Goal: Task Accomplishment & Management: Use online tool/utility

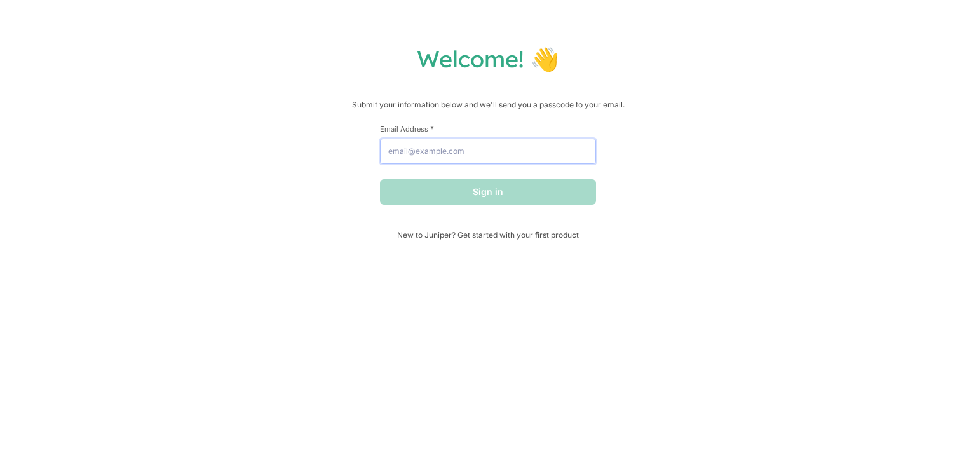
click at [413, 155] on input "Email Address *" at bounding box center [488, 151] width 216 height 25
type input "[PERSON_NAME][EMAIL_ADDRESS][DOMAIN_NAME]"
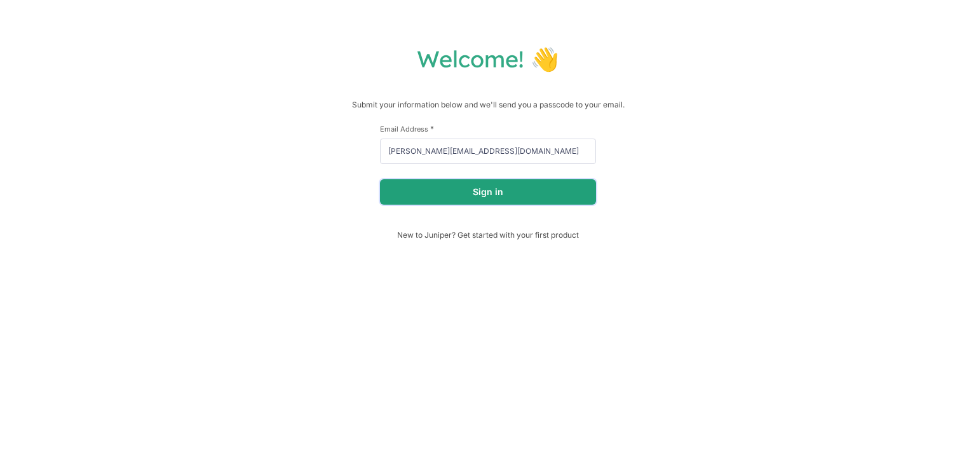
click at [484, 199] on button "Sign in" at bounding box center [488, 191] width 216 height 25
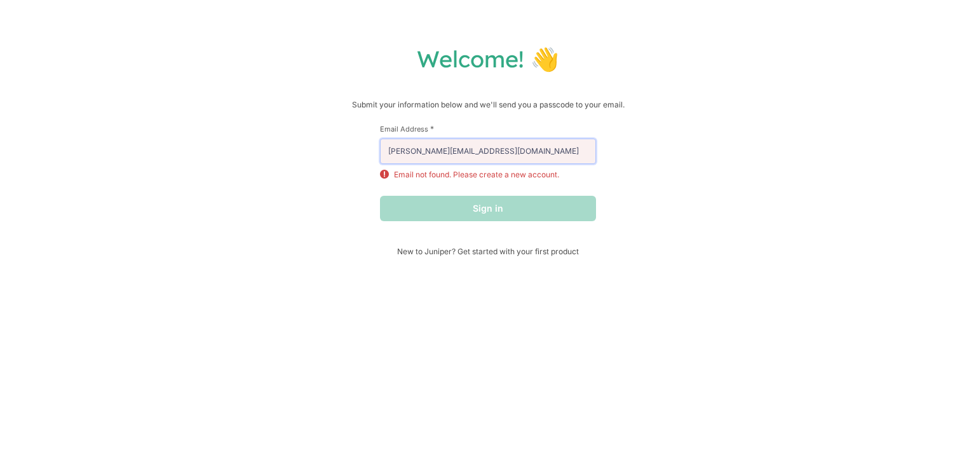
drag, startPoint x: 480, startPoint y: 152, endPoint x: 298, endPoint y: 163, distance: 182.6
click at [298, 163] on div "Welcome! 👋 Submit your information below and we'll send you a passcode to your …" at bounding box center [488, 150] width 951 height 212
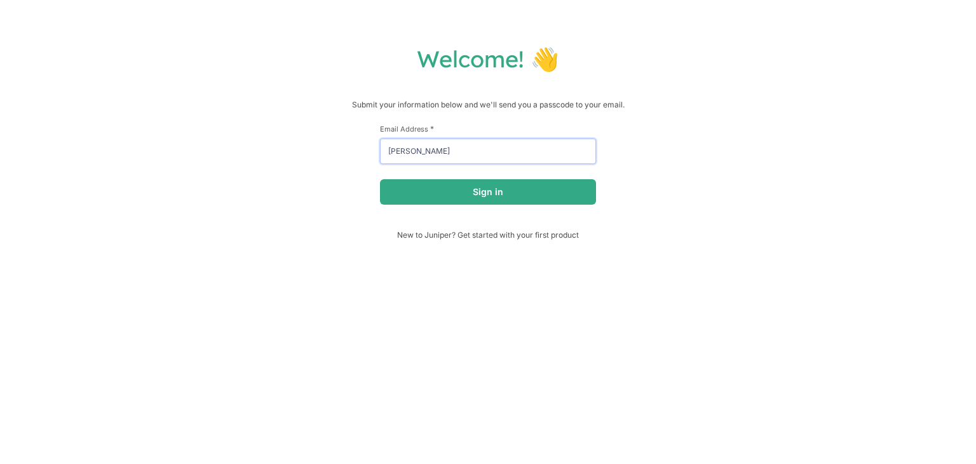
type input "[EMAIL_ADDRESS][DOMAIN_NAME]"
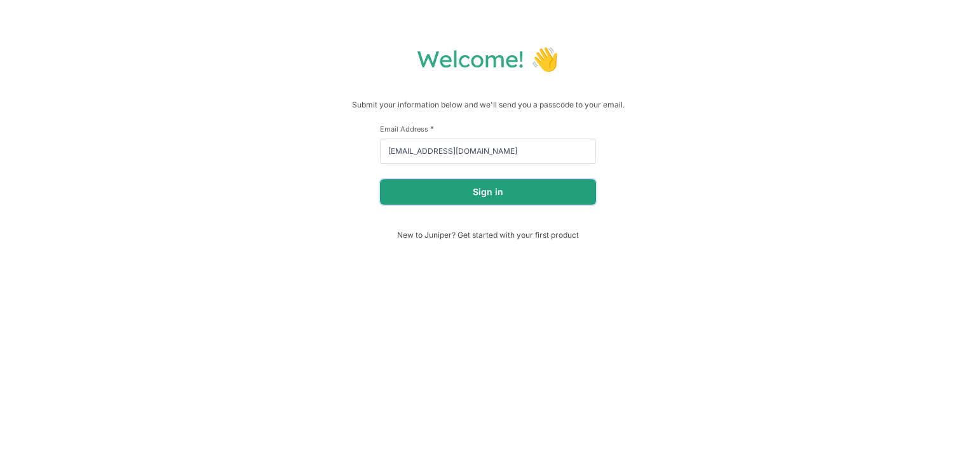
click at [506, 198] on button "Sign in" at bounding box center [488, 191] width 216 height 25
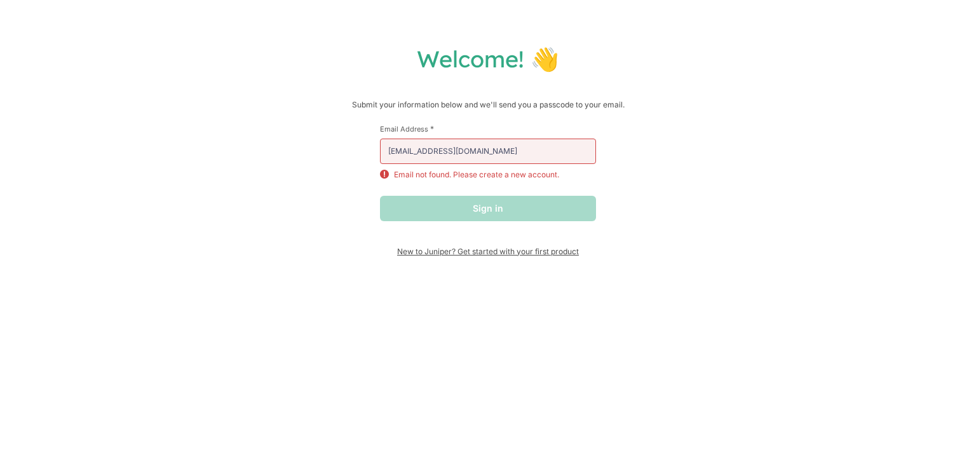
click at [497, 251] on span "New to Juniper? Get started with your first product" at bounding box center [488, 252] width 216 height 10
